Goal: Transaction & Acquisition: Purchase product/service

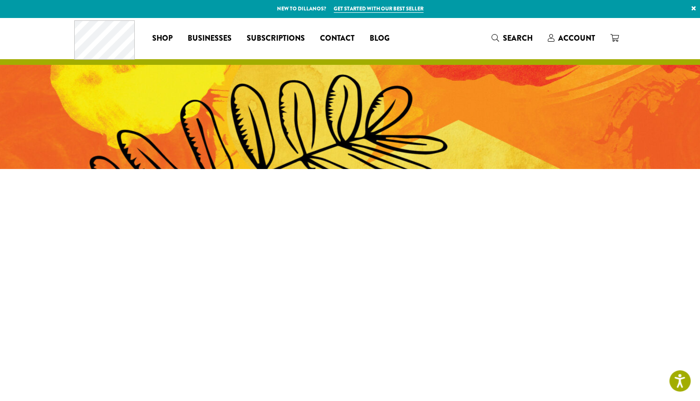
drag, startPoint x: 588, startPoint y: 46, endPoint x: 583, endPoint y: 30, distance: 17.1
click at [583, 30] on div "Coffee All Coffees Best Sellers Blends Single Origins Dillanos Limited Organic …" at bounding box center [350, 37] width 552 height 39
click at [583, 30] on link "Account" at bounding box center [572, 38] width 62 height 16
click at [576, 40] on span "Account" at bounding box center [577, 38] width 37 height 11
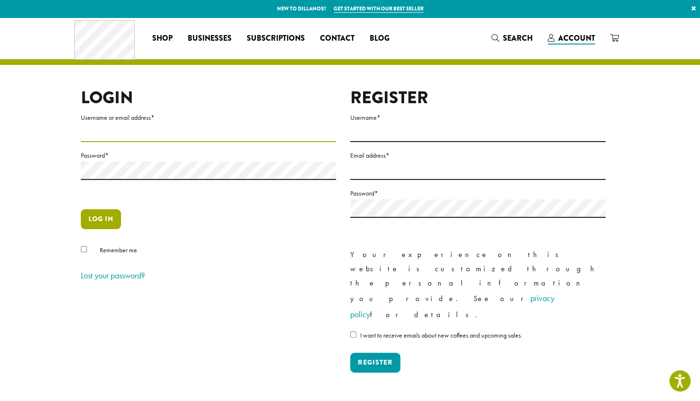
type input "**********"
click at [106, 214] on button "Log in" at bounding box center [101, 219] width 40 height 20
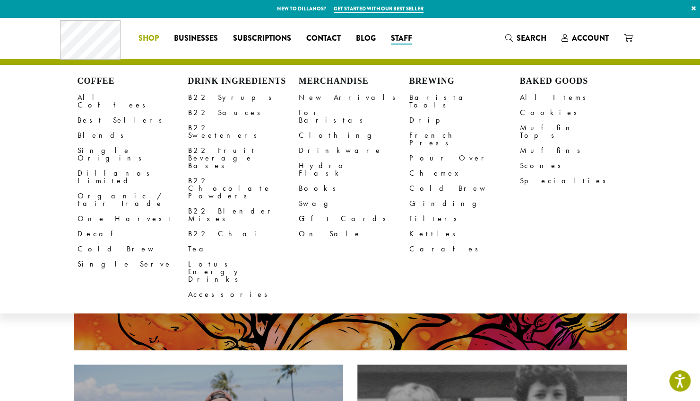
click at [145, 31] on link "Shop" at bounding box center [148, 38] width 35 height 15
click at [536, 115] on link "Cookies" at bounding box center [575, 112] width 111 height 15
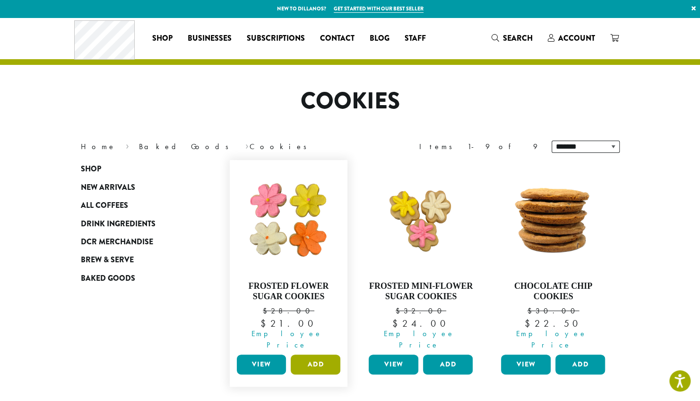
click at [318, 354] on button "Add" at bounding box center [316, 364] width 50 height 20
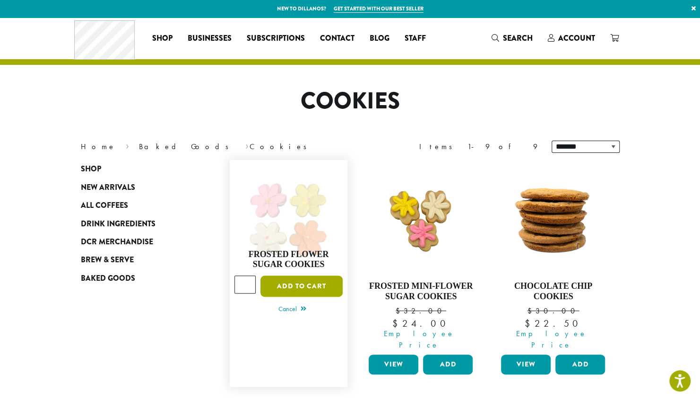
click at [303, 286] on button "Add to cart" at bounding box center [302, 285] width 82 height 21
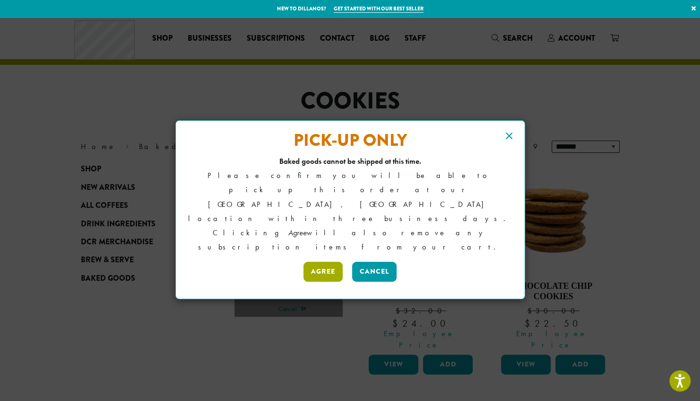
click at [316, 262] on button "Agree" at bounding box center [323, 272] width 39 height 20
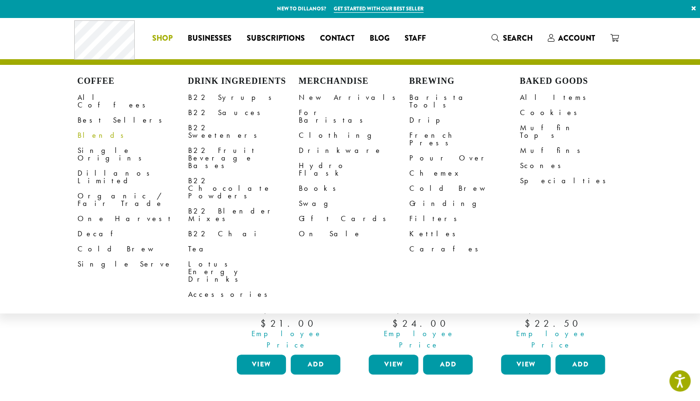
click at [94, 128] on link "Blends" at bounding box center [133, 135] width 111 height 15
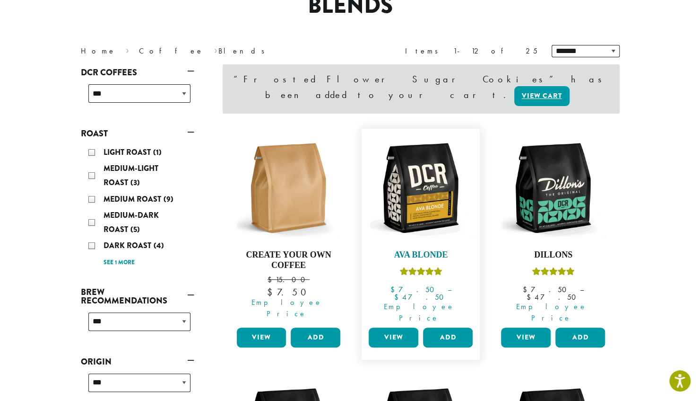
scroll to position [96, 0]
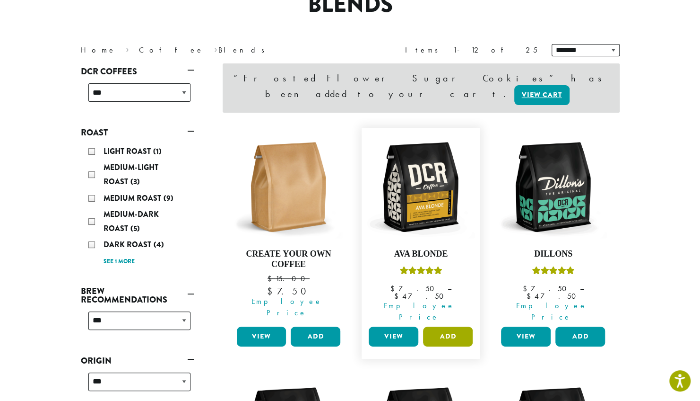
click at [450, 326] on button "Add" at bounding box center [448, 336] width 50 height 20
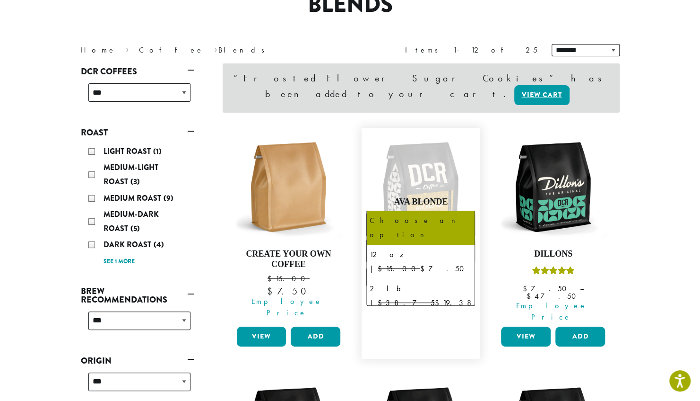
click at [418, 215] on span "Choose an option" at bounding box center [406, 224] width 70 height 18
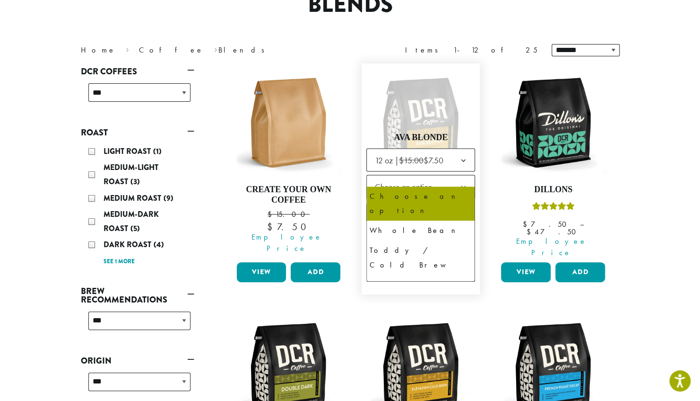
click at [418, 177] on span "Choose an option" at bounding box center [406, 186] width 70 height 18
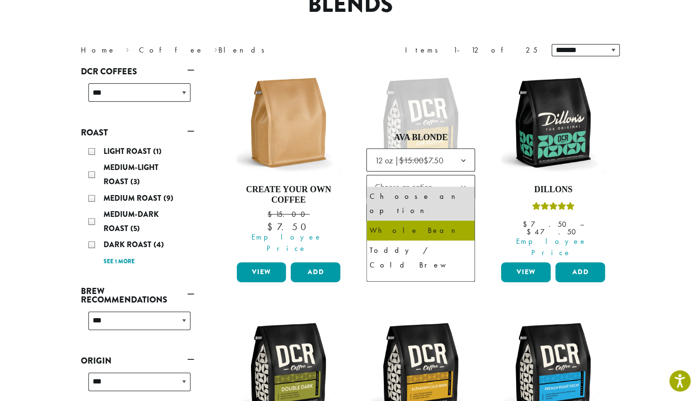
select select "*********"
select select "**********"
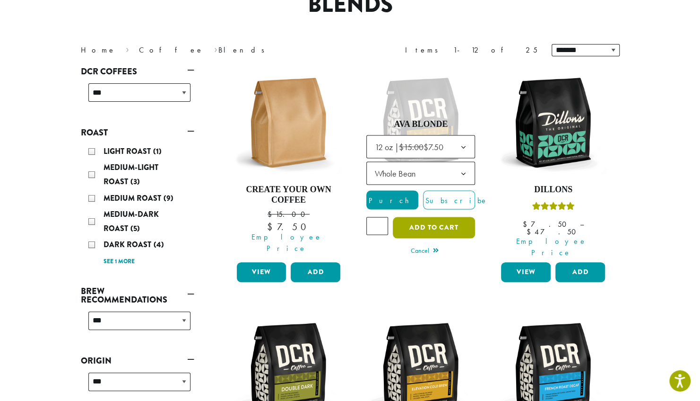
click at [431, 220] on button "Add to cart" at bounding box center [434, 227] width 82 height 21
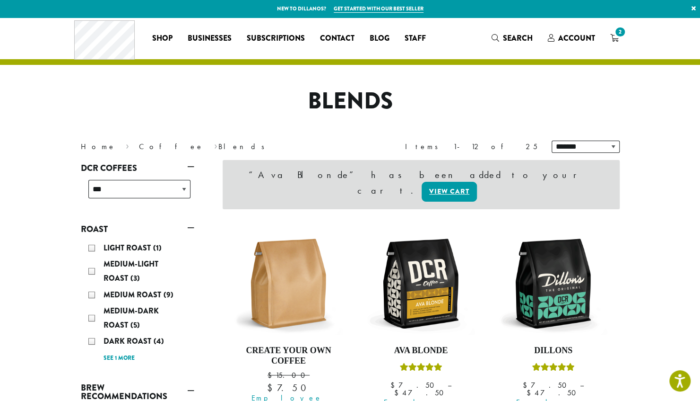
click at [616, 33] on span "2" at bounding box center [620, 32] width 13 height 13
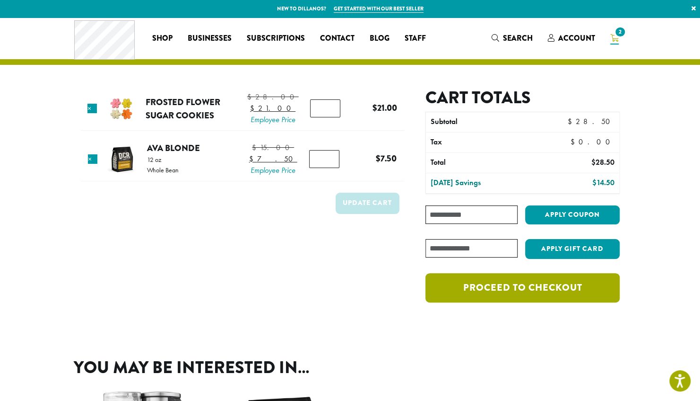
click at [532, 287] on link "Proceed to checkout" at bounding box center [523, 287] width 194 height 29
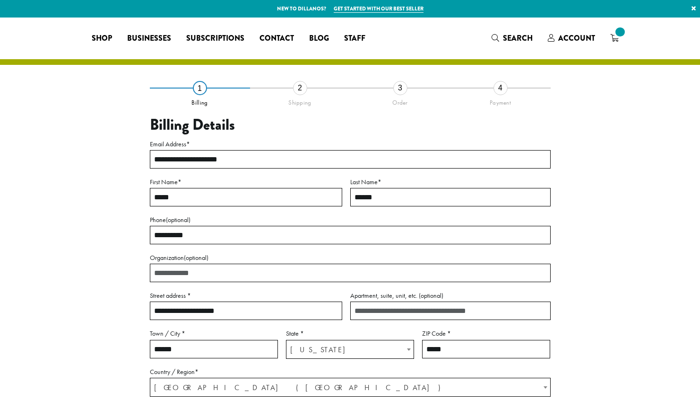
select select "**"
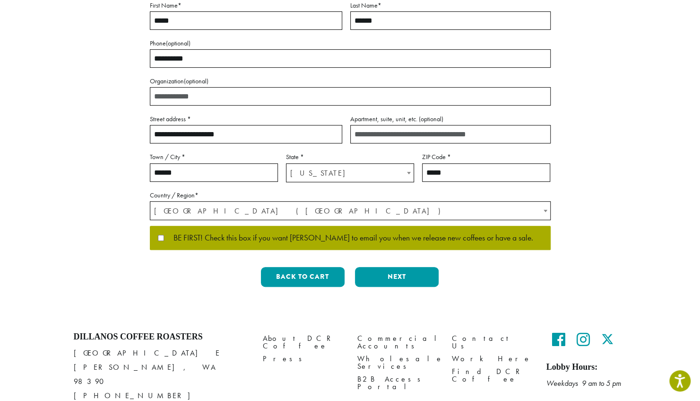
scroll to position [177, 0]
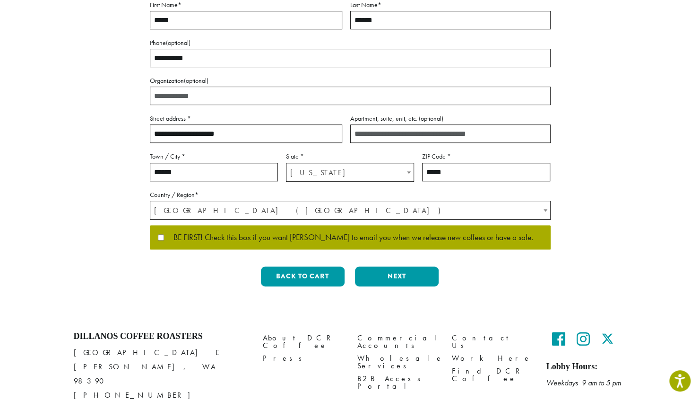
click at [159, 240] on label "BE FIRST! Check this box if you want [PERSON_NAME] to email you when we release…" at bounding box center [350, 237] width 385 height 9
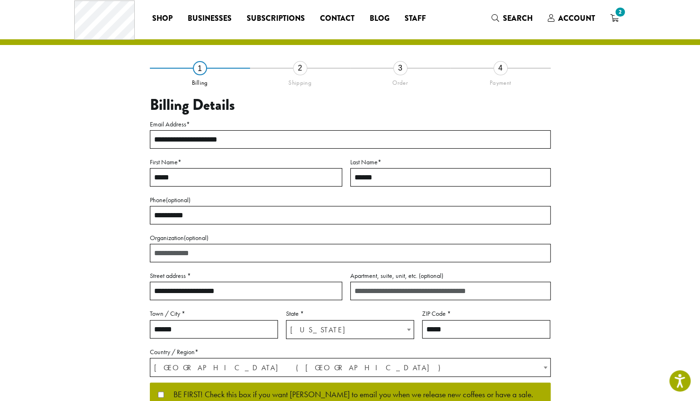
scroll to position [213, 0]
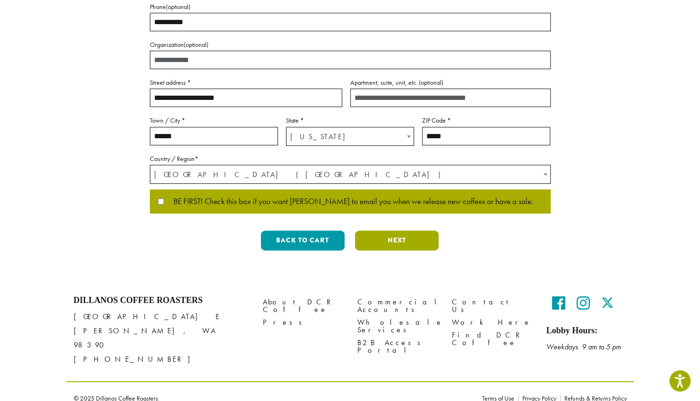
click at [373, 245] on button "Next" at bounding box center [397, 240] width 84 height 20
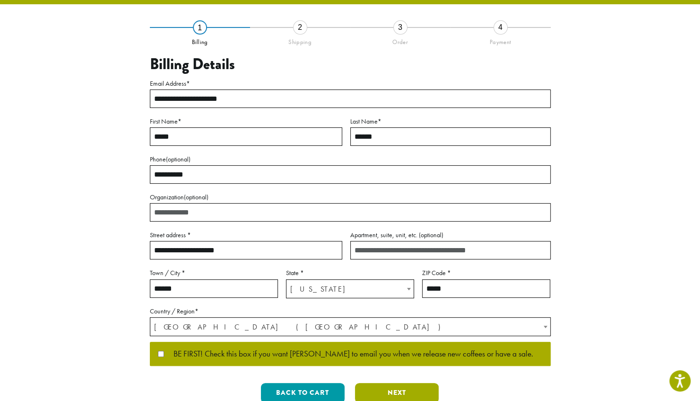
scroll to position [0, 0]
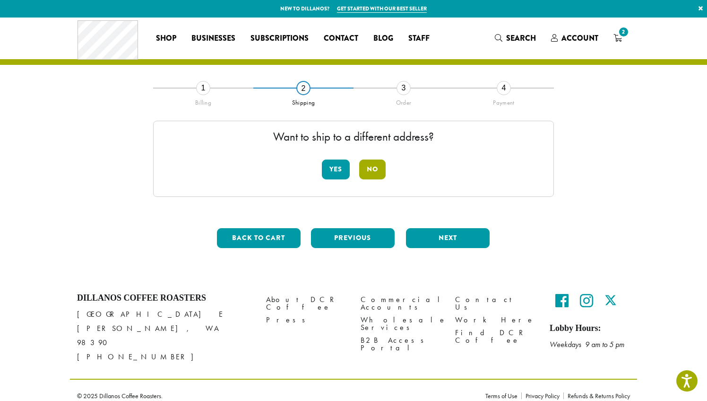
click at [367, 174] on button "No" at bounding box center [372, 169] width 26 height 20
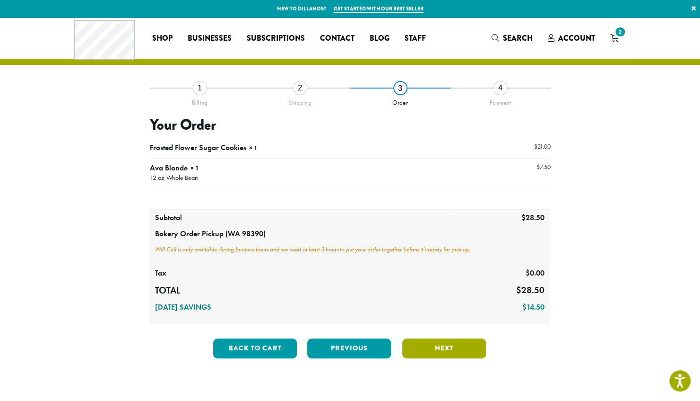
click at [421, 350] on button "Next" at bounding box center [444, 348] width 84 height 20
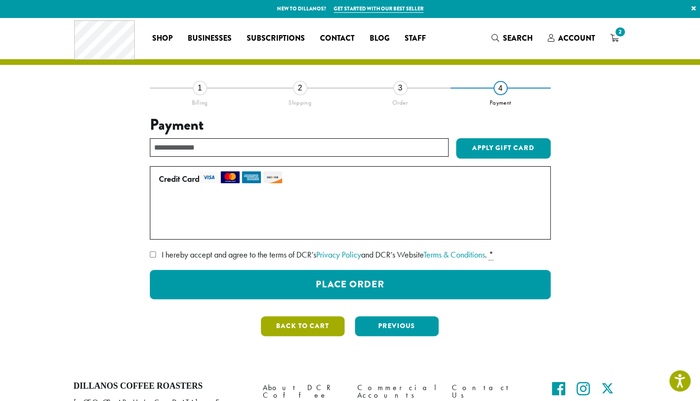
click at [285, 331] on button "Back to cart" at bounding box center [303, 326] width 84 height 20
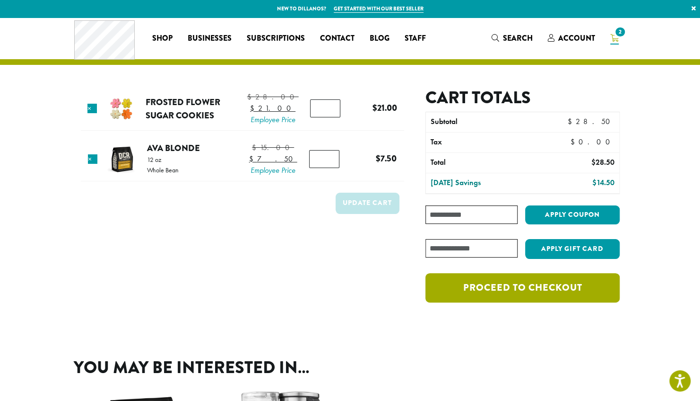
click at [478, 295] on link "Proceed to checkout" at bounding box center [523, 287] width 194 height 29
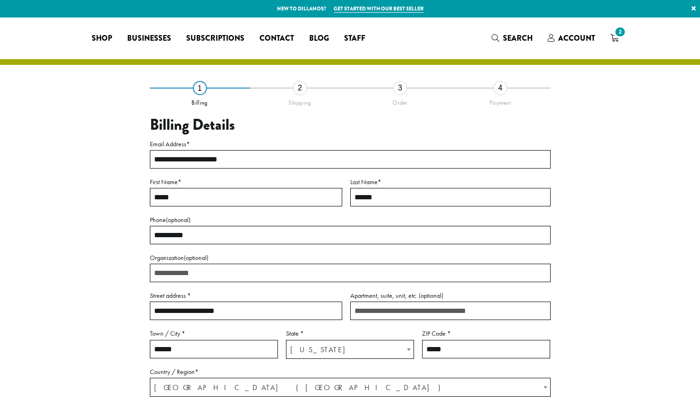
select select "**"
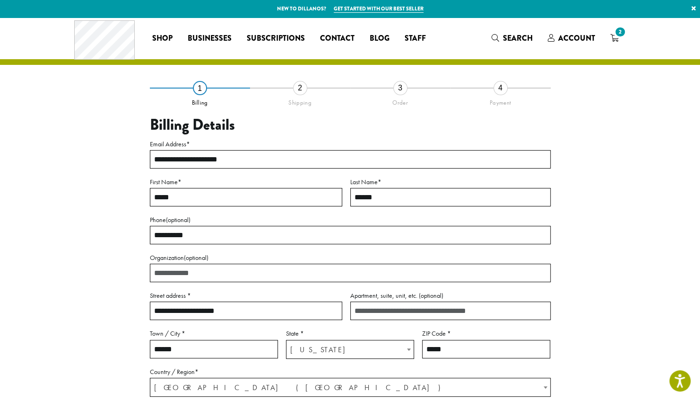
scroll to position [213, 0]
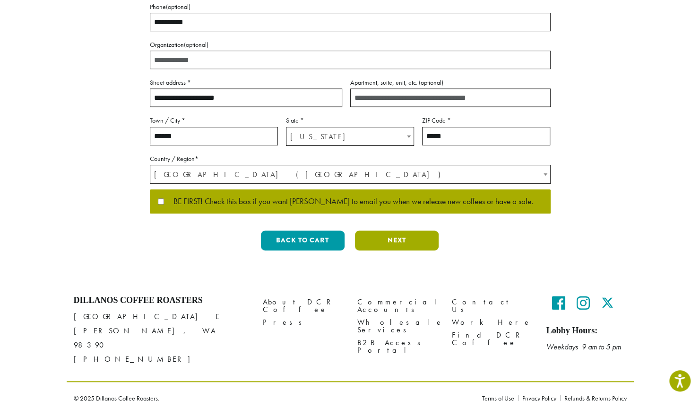
click at [367, 233] on button "Next" at bounding box center [397, 240] width 84 height 20
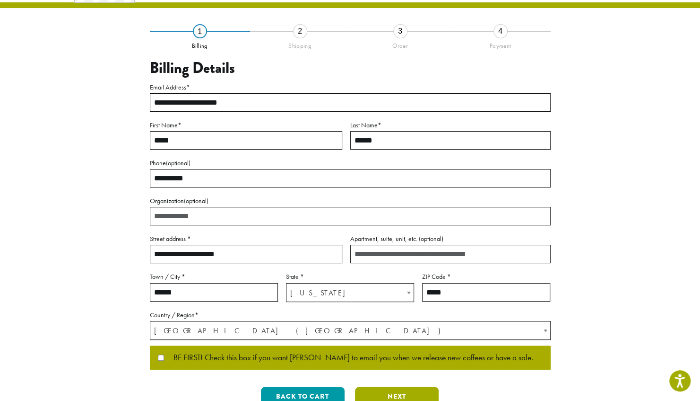
scroll to position [0, 0]
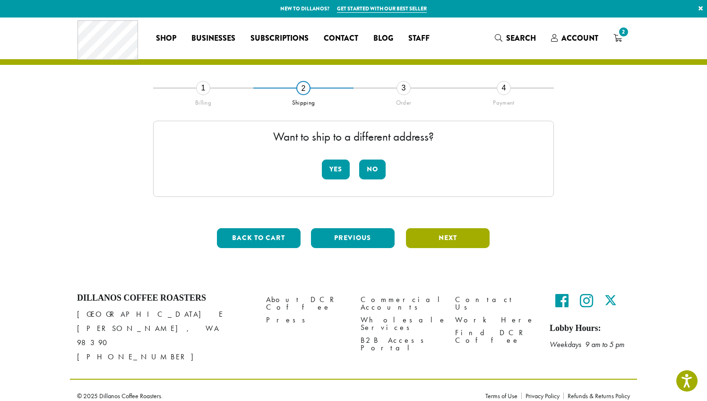
click at [428, 244] on button "Next" at bounding box center [448, 238] width 84 height 20
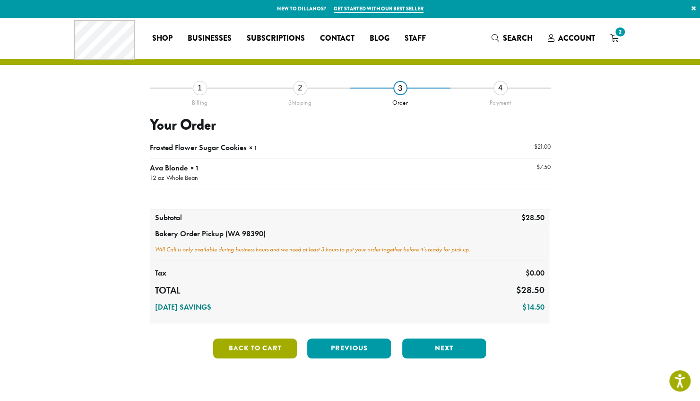
click at [236, 342] on button "Back to cart" at bounding box center [255, 348] width 84 height 20
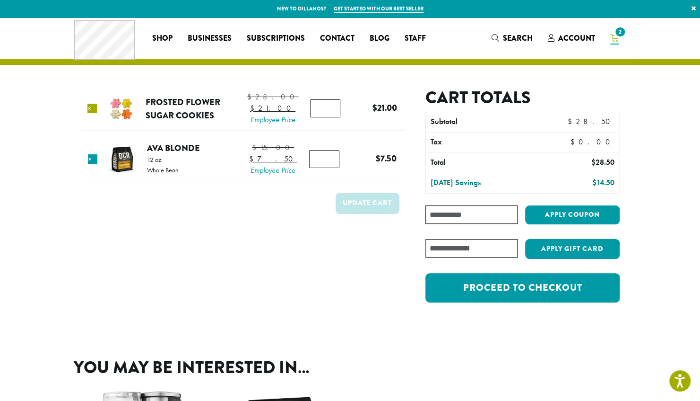
click at [95, 110] on link "×" at bounding box center [91, 108] width 9 height 9
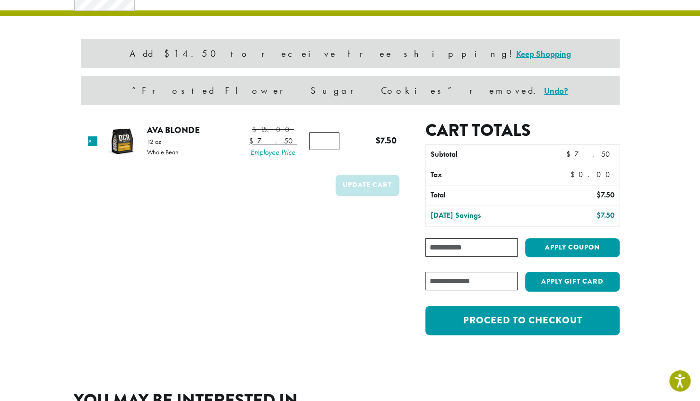
scroll to position [49, 0]
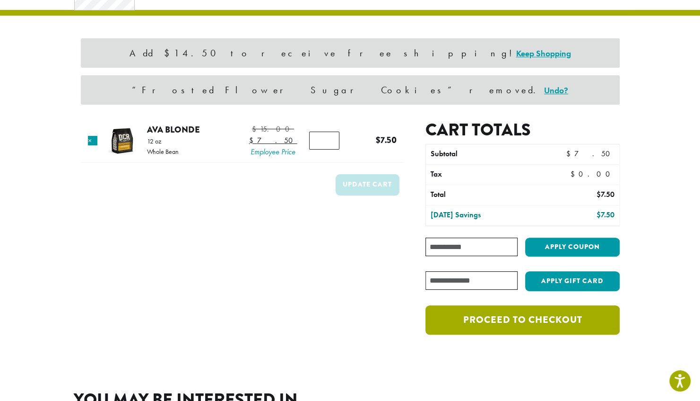
click at [450, 305] on link "Proceed to checkout" at bounding box center [523, 319] width 194 height 29
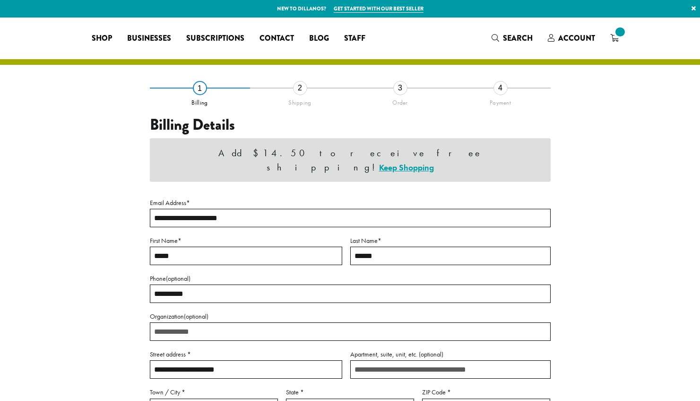
select select "**"
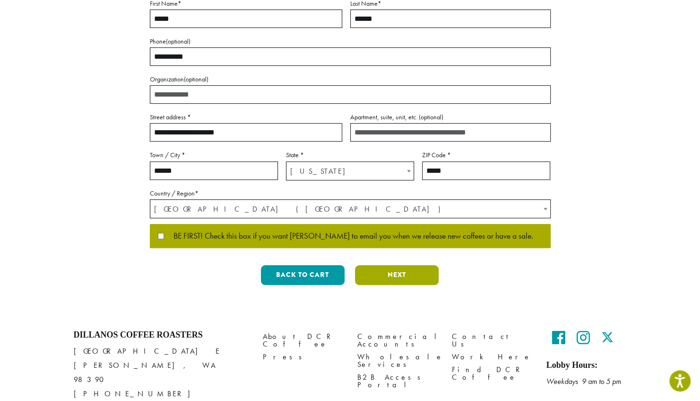
scroll to position [244, 0]
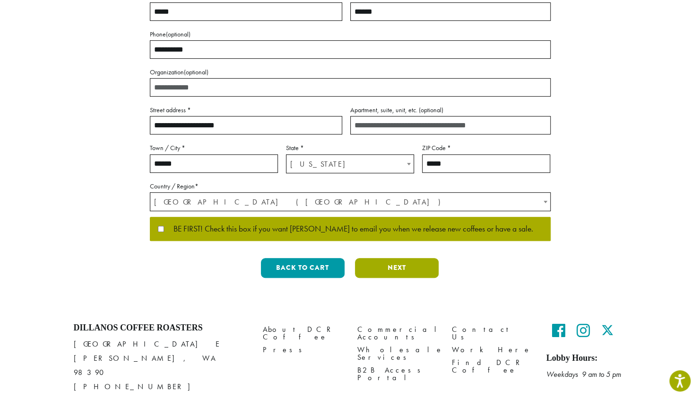
click at [392, 258] on button "Next" at bounding box center [397, 268] width 84 height 20
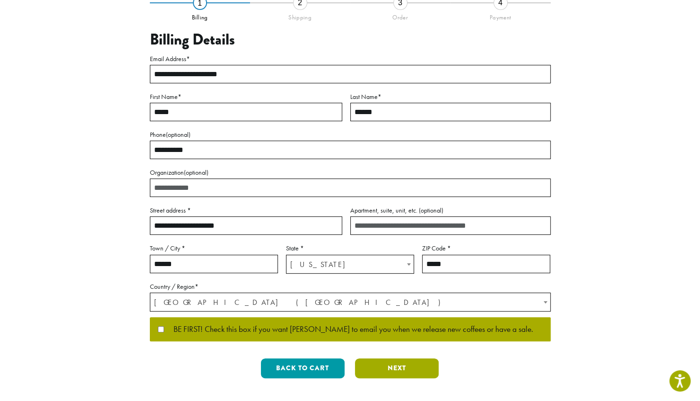
scroll to position [0, 0]
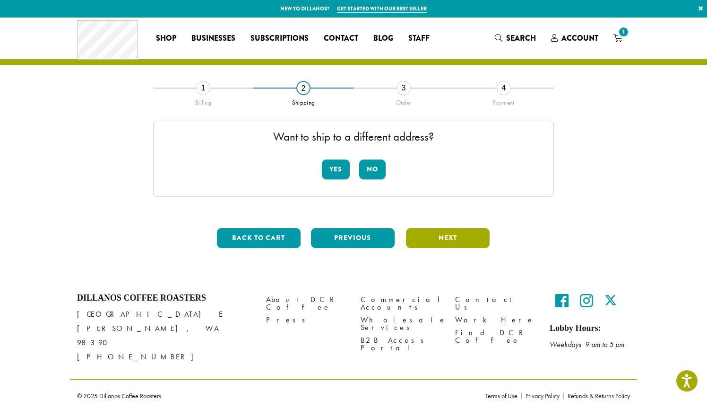
click at [466, 234] on button "Next" at bounding box center [448, 238] width 84 height 20
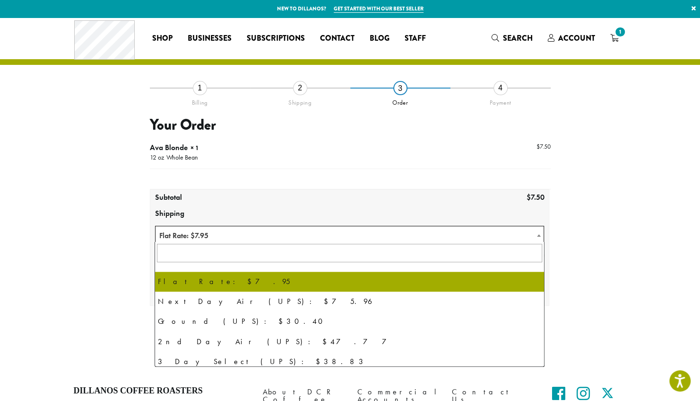
click at [220, 230] on span "Flat Rate: $7.95" at bounding box center [350, 235] width 389 height 18
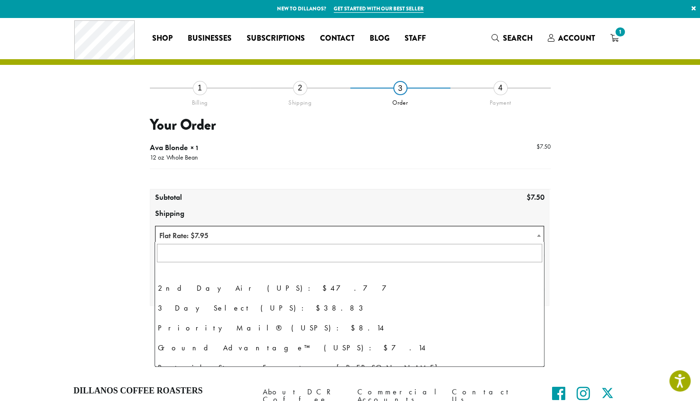
scroll to position [64, 0]
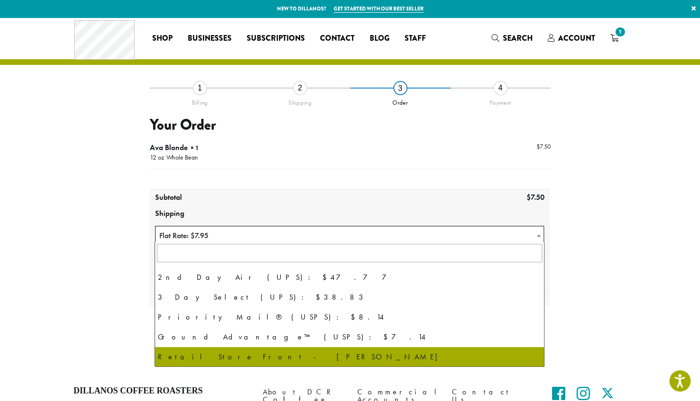
select select "**********"
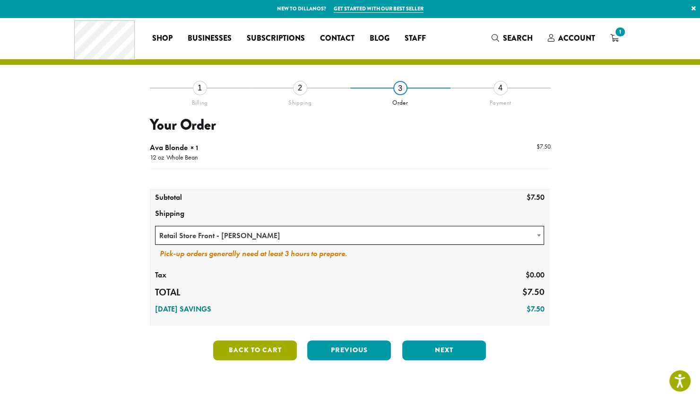
click at [279, 352] on button "Back to cart" at bounding box center [255, 350] width 84 height 20
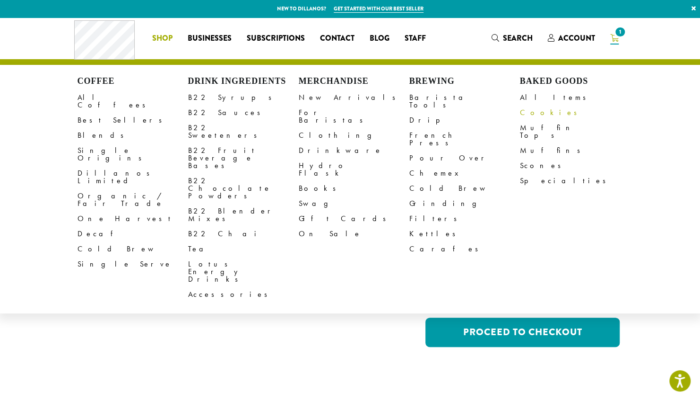
click at [540, 116] on link "Cookies" at bounding box center [575, 112] width 111 height 15
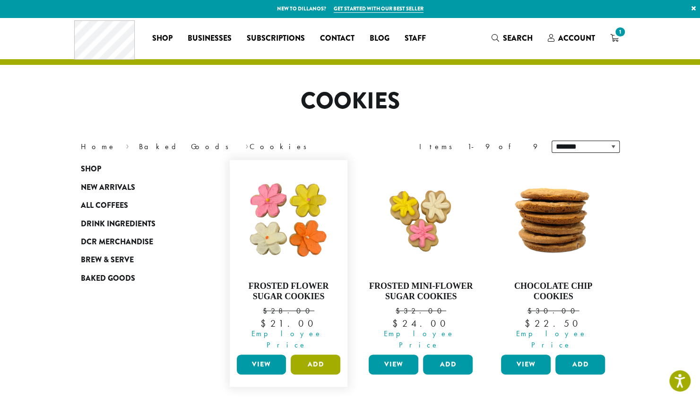
click at [313, 354] on button "Add" at bounding box center [316, 364] width 50 height 20
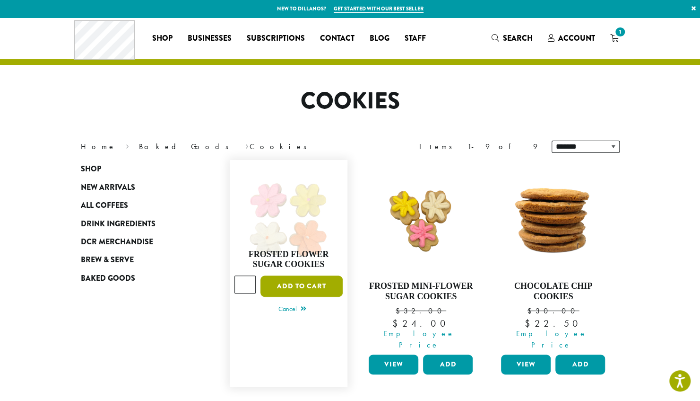
click at [311, 282] on button "Add to cart" at bounding box center [302, 285] width 82 height 21
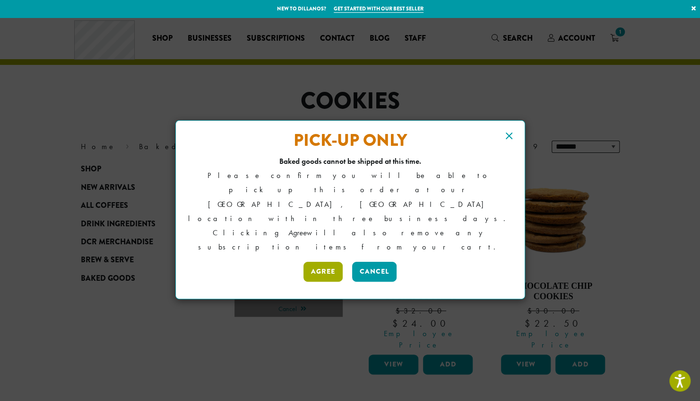
click at [327, 262] on button "Agree" at bounding box center [323, 272] width 39 height 20
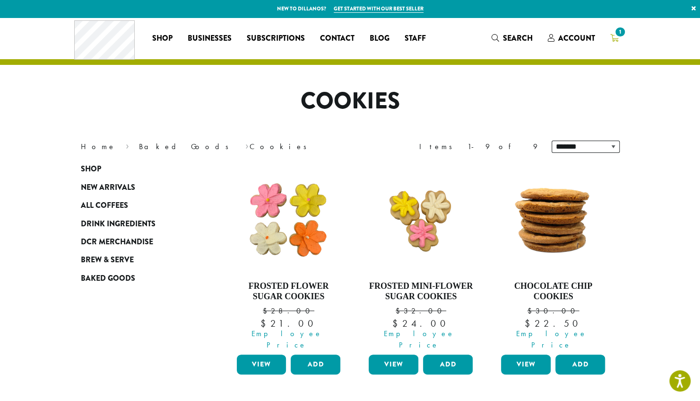
click at [618, 36] on span "1" at bounding box center [620, 32] width 13 height 13
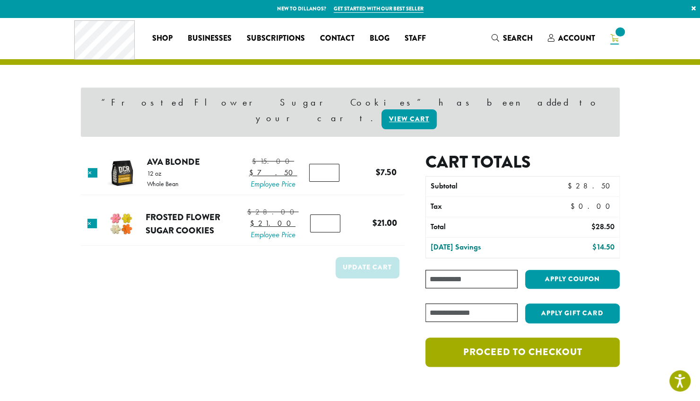
click at [506, 337] on link "Proceed to checkout" at bounding box center [523, 351] width 194 height 29
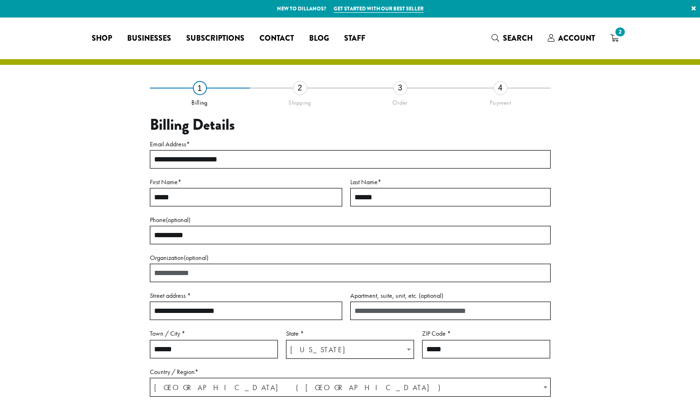
select select "**"
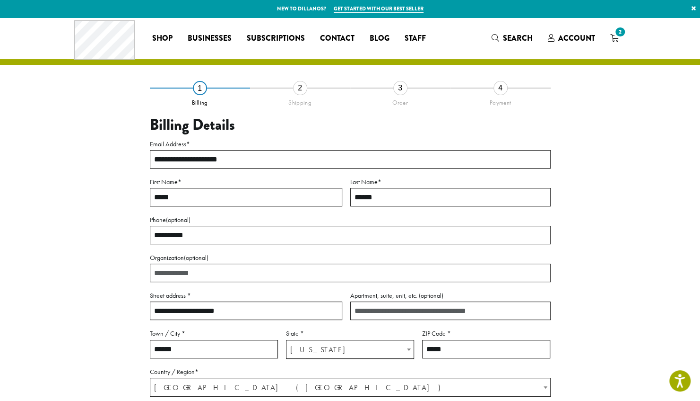
scroll to position [213, 0]
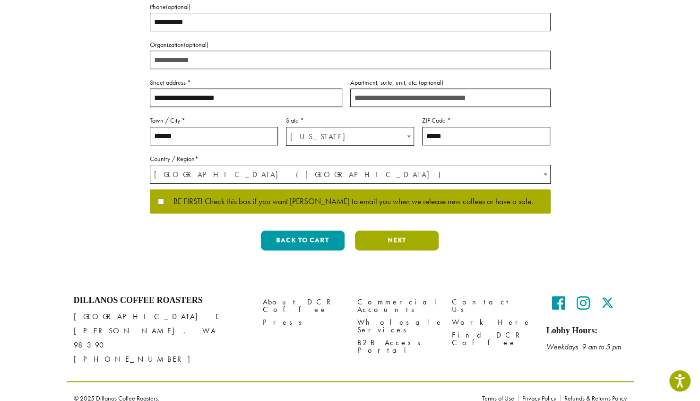
click at [432, 241] on button "Next" at bounding box center [397, 240] width 84 height 20
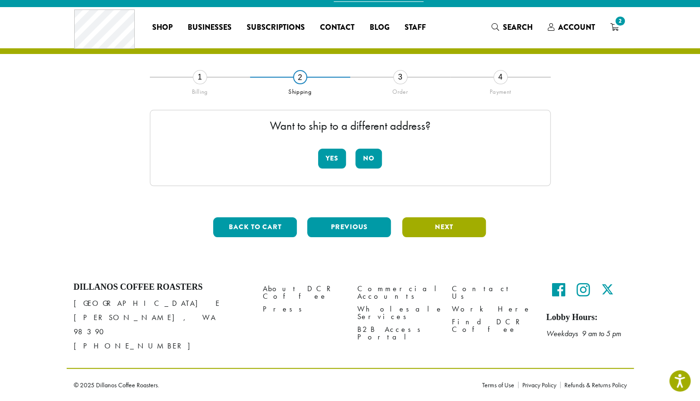
scroll to position [0, 0]
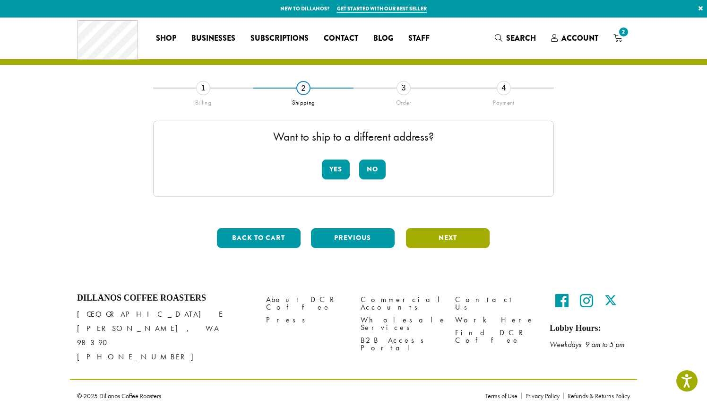
click at [441, 235] on button "Next" at bounding box center [448, 238] width 84 height 20
